Goal: Task Accomplishment & Management: Manage account settings

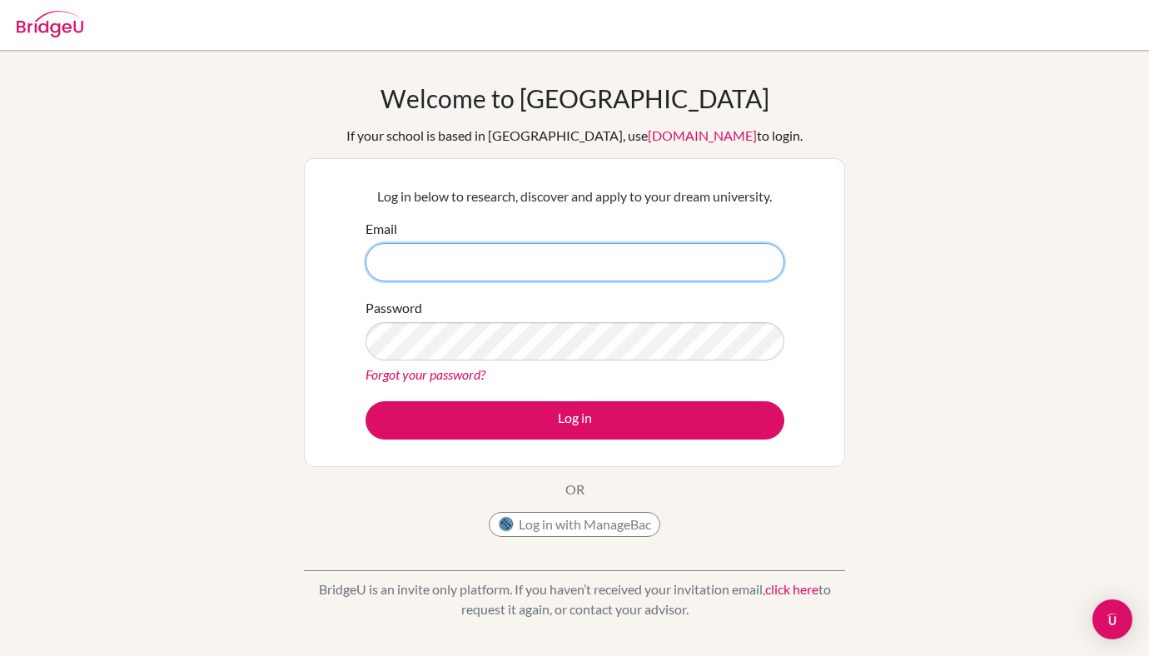
type input "[EMAIL_ADDRESS][DOMAIN_NAME]"
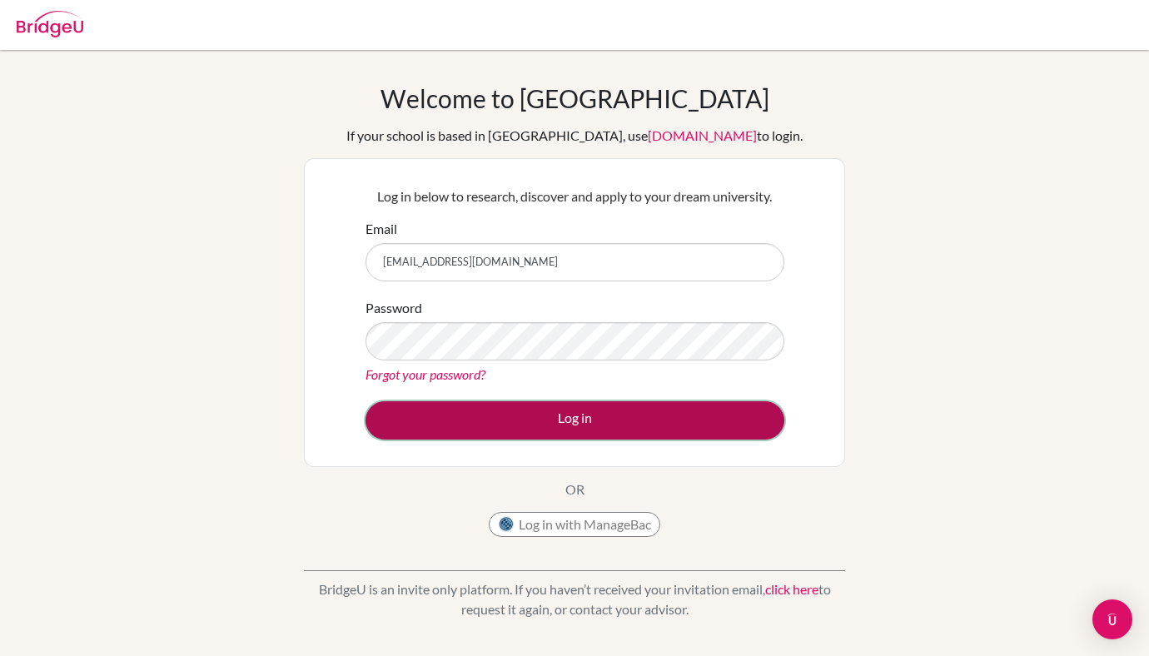
click at [520, 403] on button "Log in" at bounding box center [574, 420] width 419 height 38
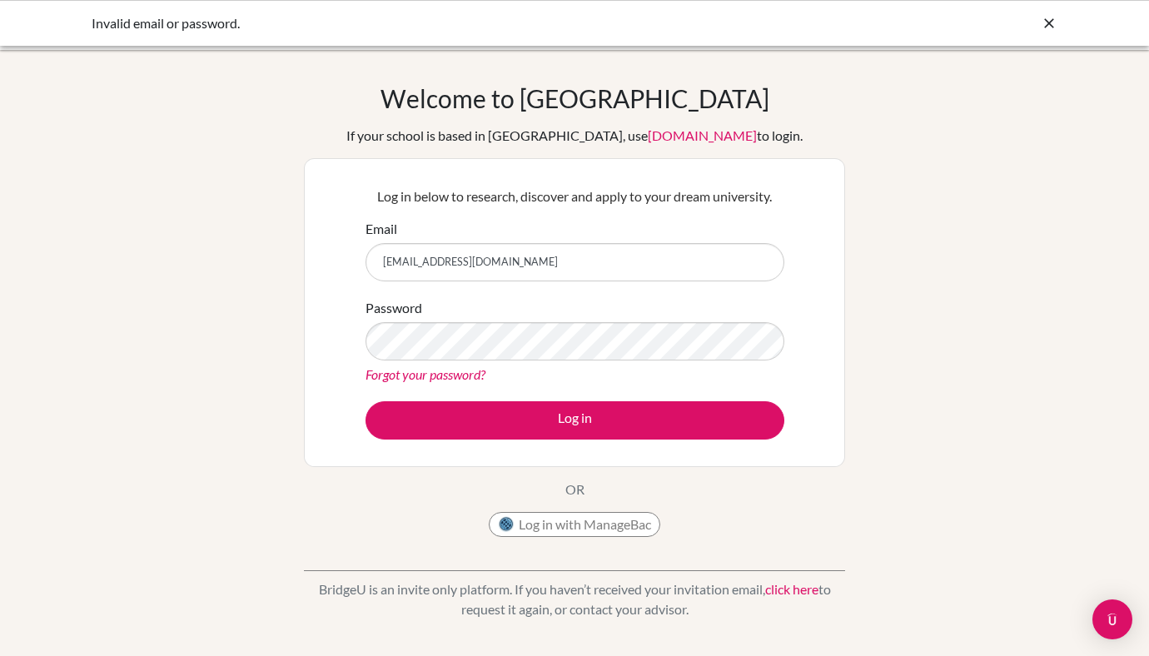
click at [532, 264] on input "[EMAIL_ADDRESS][DOMAIN_NAME]" at bounding box center [574, 262] width 419 height 38
drag, startPoint x: 538, startPoint y: 268, endPoint x: 340, endPoint y: 268, distance: 198.1
click at [339, 268] on div "Log in below to research, discover and apply to your dream university. Email [E…" at bounding box center [574, 312] width 541 height 309
click at [529, 256] on input "[EMAIL_ADDRESS][DOMAIN_NAME]" at bounding box center [574, 262] width 419 height 38
drag, startPoint x: 529, startPoint y: 256, endPoint x: 369, endPoint y: 260, distance: 160.7
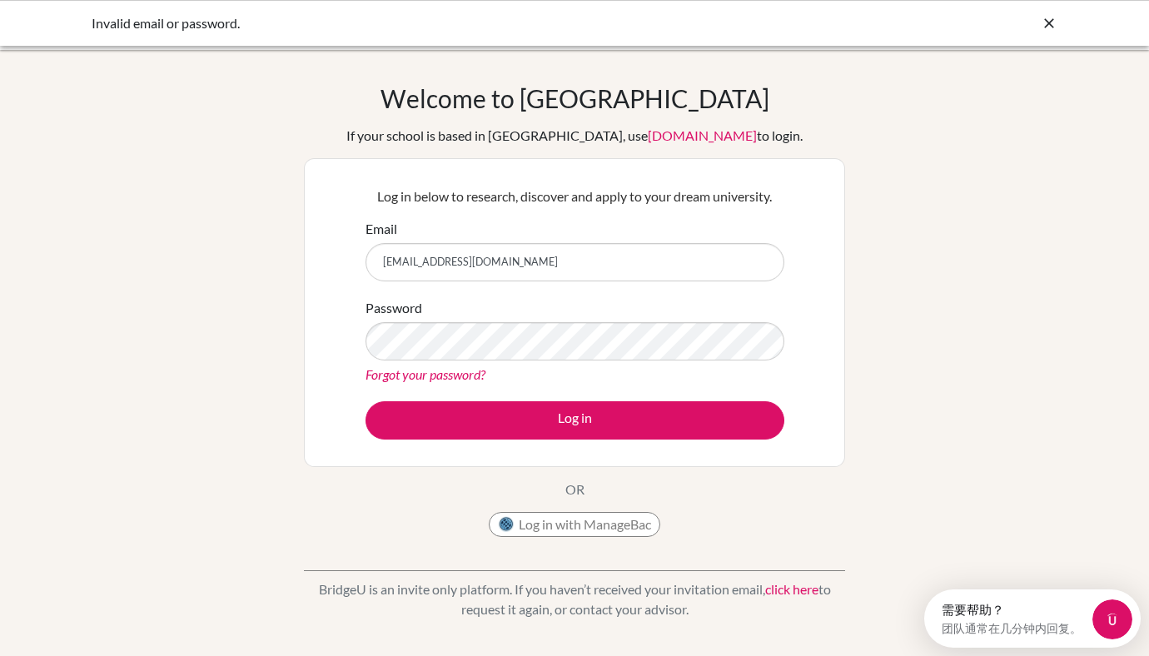
click at [369, 260] on input "[EMAIL_ADDRESS][DOMAIN_NAME]" at bounding box center [574, 262] width 419 height 38
click at [411, 266] on input "Email" at bounding box center [574, 262] width 419 height 38
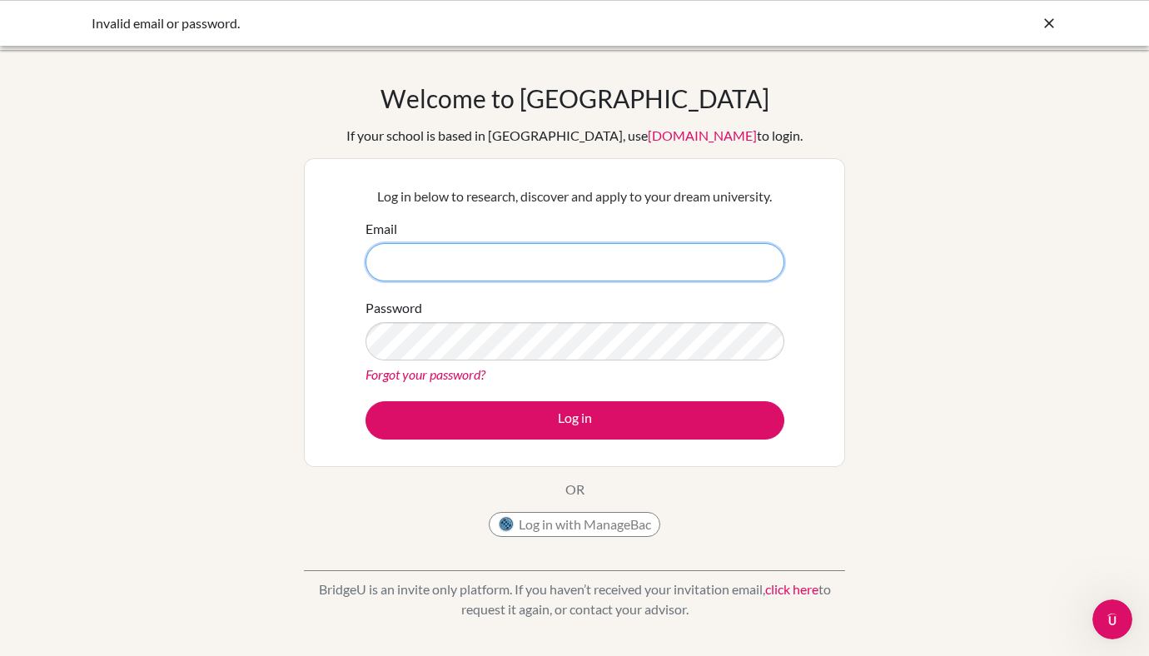
click at [525, 257] on input "Email" at bounding box center [574, 262] width 419 height 38
type input "gao121382025@gmail.com"
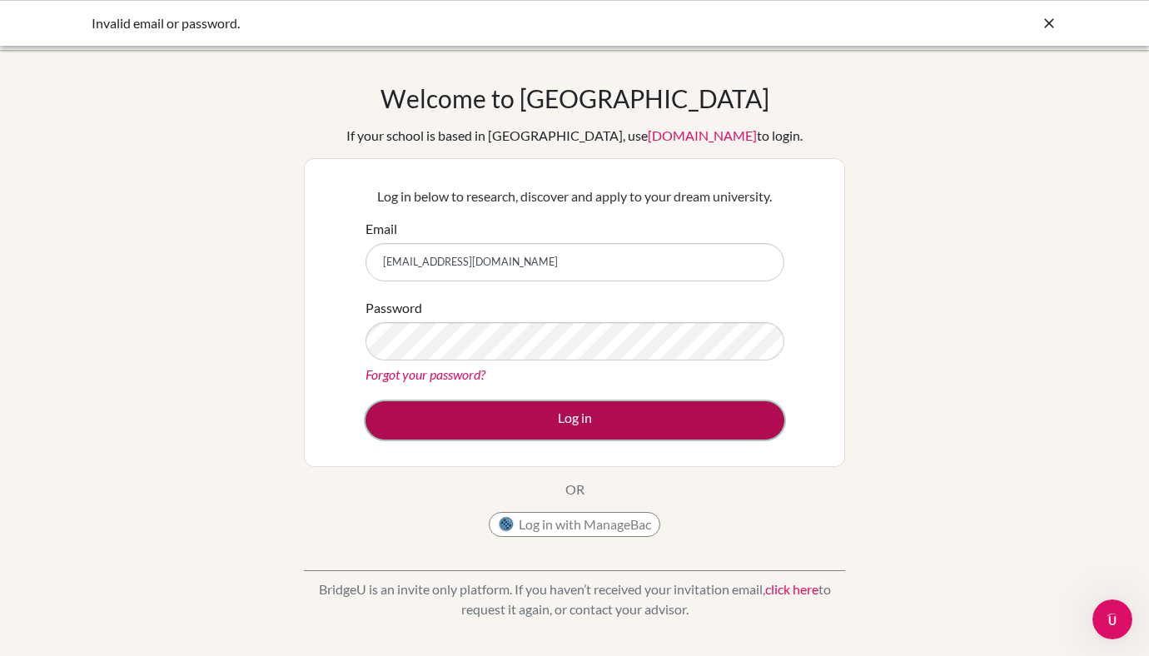
click at [636, 425] on button "Log in" at bounding box center [574, 420] width 419 height 38
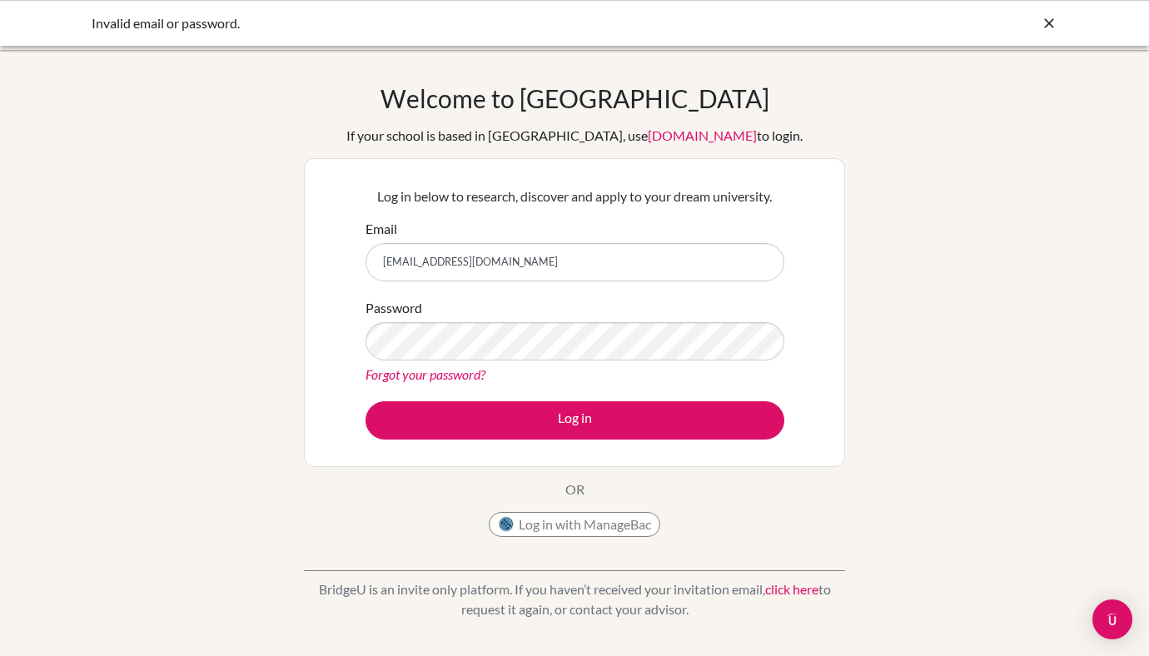
drag, startPoint x: 580, startPoint y: 270, endPoint x: 348, endPoint y: 270, distance: 232.2
click at [348, 270] on div "Log in below to research, discover and apply to your dream university. Email ga…" at bounding box center [574, 312] width 541 height 309
click at [402, 370] on link "Forgot your password?" at bounding box center [425, 374] width 120 height 16
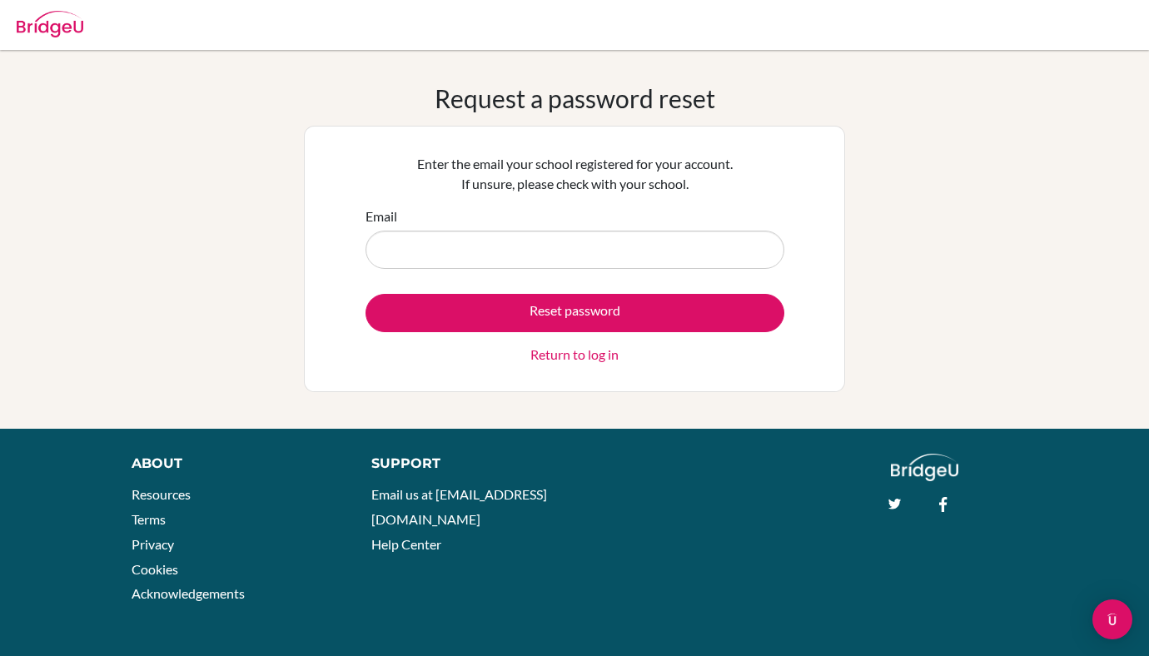
click at [536, 258] on input "Email" at bounding box center [574, 250] width 419 height 38
click at [576, 244] on input "Email" at bounding box center [574, 250] width 419 height 38
type input "[EMAIL_ADDRESS][DOMAIN_NAME]"
drag, startPoint x: 542, startPoint y: 251, endPoint x: 320, endPoint y: 241, distance: 221.6
click at [320, 241] on div "Enter the email your school registered for your account. If unsure, please chec…" at bounding box center [574, 259] width 541 height 266
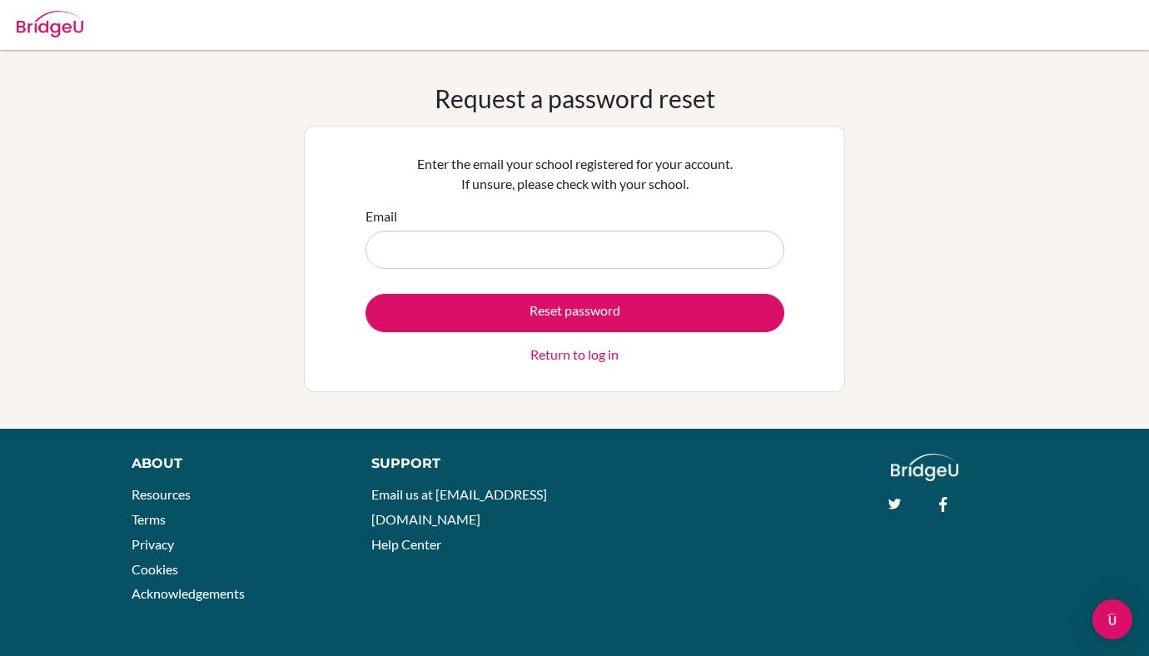
type input "h"
type input "b"
type input "barigujingao@gmail.com"
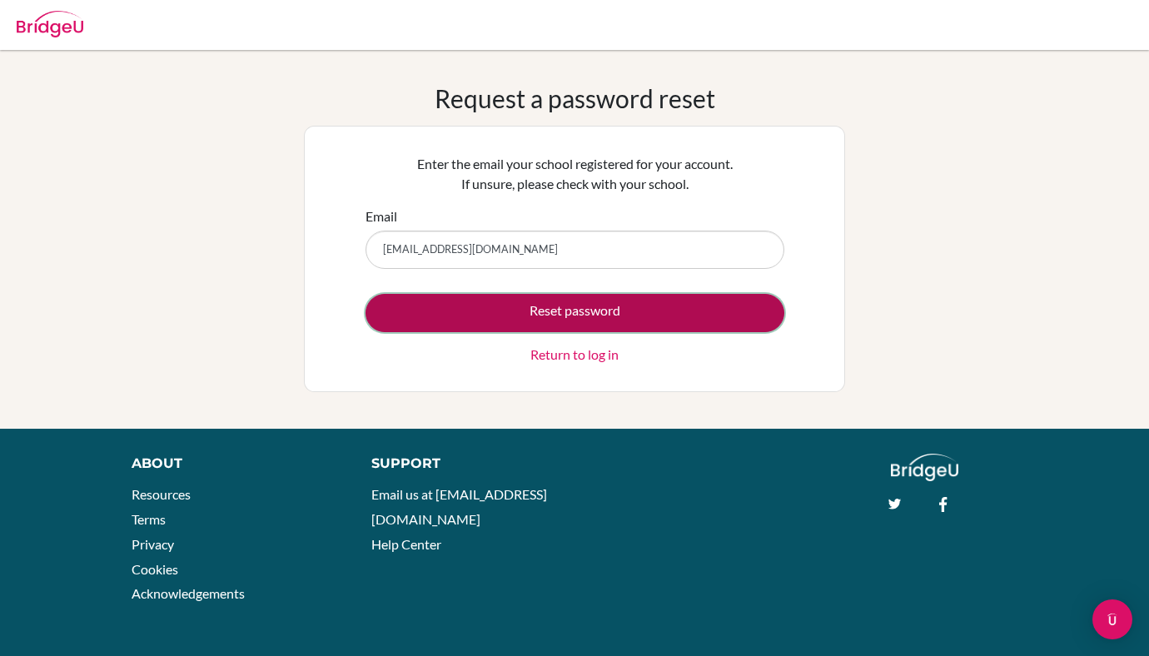
click at [549, 305] on button "Reset password" at bounding box center [574, 313] width 419 height 38
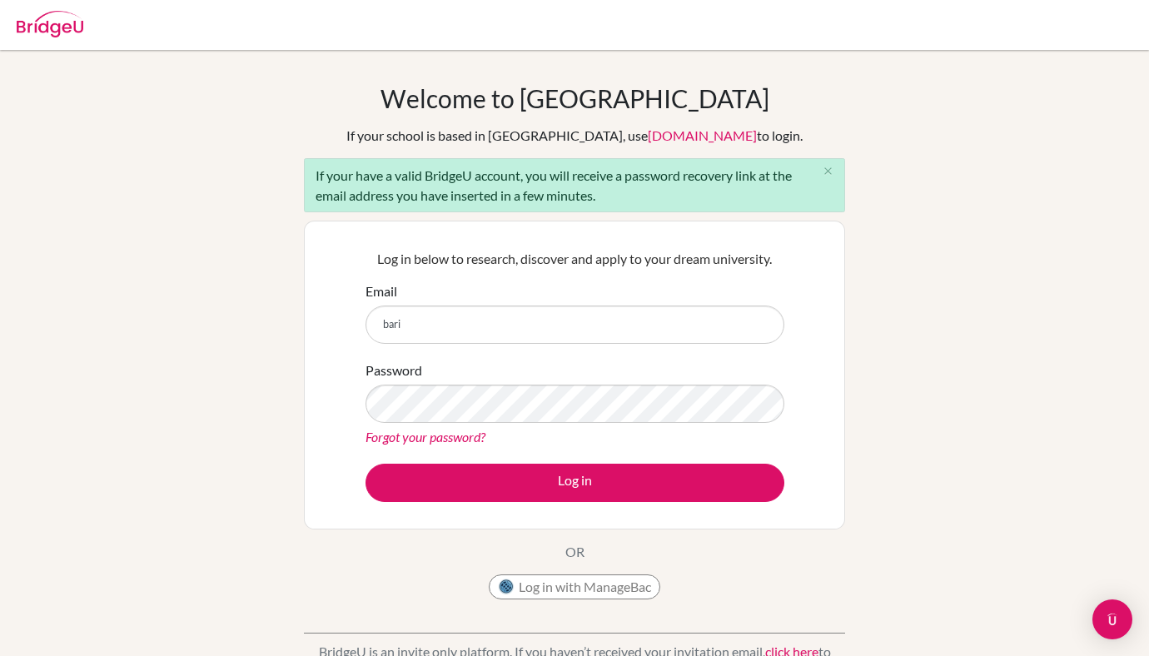
type input "[EMAIL_ADDRESS][DOMAIN_NAME]"
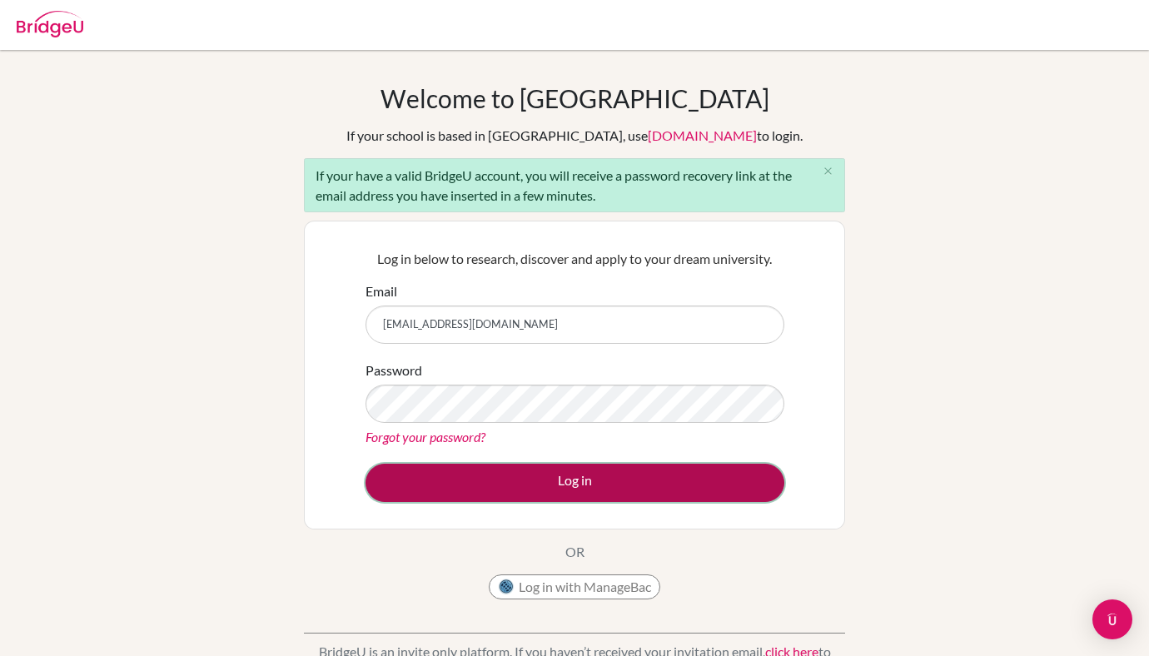
click at [723, 492] on button "Log in" at bounding box center [574, 483] width 419 height 38
